Goal: Transaction & Acquisition: Download file/media

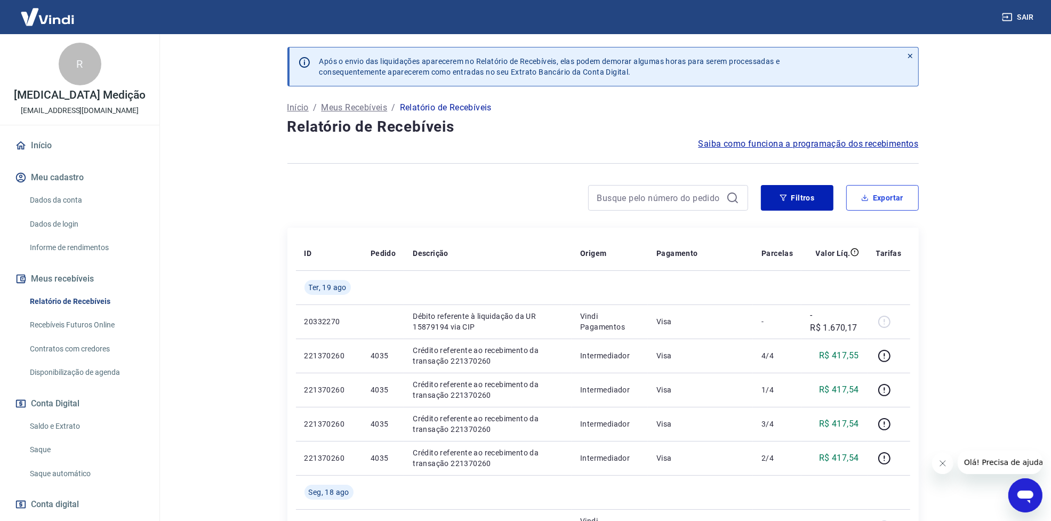
drag, startPoint x: 894, startPoint y: 195, endPoint x: 1056, endPoint y: 270, distance: 178.7
click at [894, 195] on button "Exportar" at bounding box center [882, 198] width 73 height 26
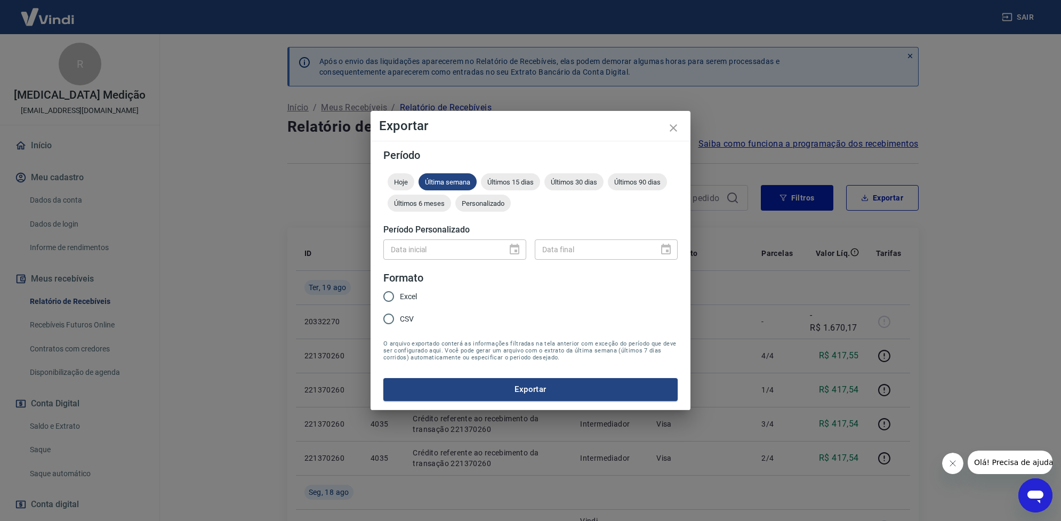
click at [415, 297] on span "Excel" at bounding box center [408, 296] width 17 height 11
click at [400, 297] on input "Excel" at bounding box center [389, 296] width 22 height 22
radio input "true"
drag, startPoint x: 518, startPoint y: 181, endPoint x: 559, endPoint y: 262, distance: 90.2
click at [518, 180] on span "Últimos 15 dias" at bounding box center [510, 182] width 59 height 8
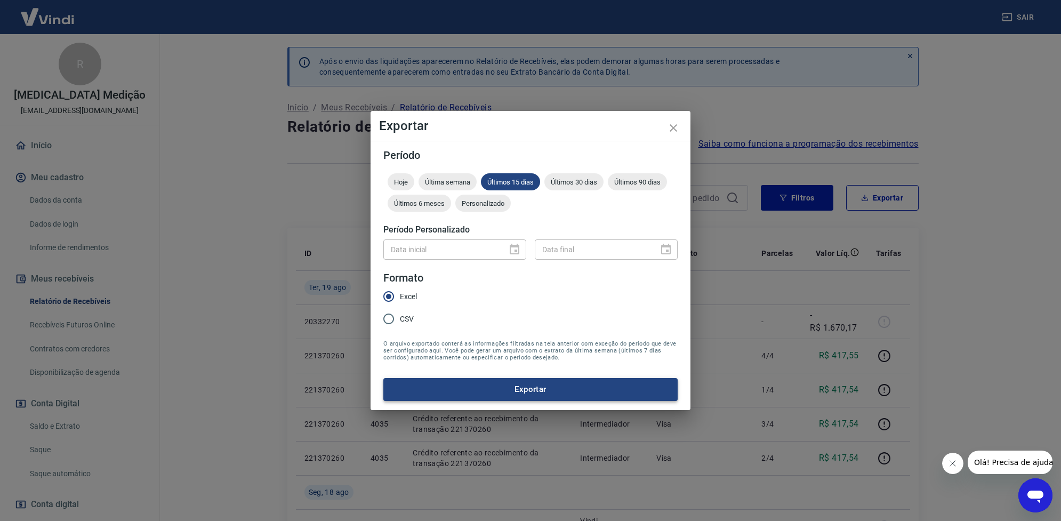
click at [584, 390] on button "Exportar" at bounding box center [530, 389] width 294 height 22
